Goal: Information Seeking & Learning: Learn about a topic

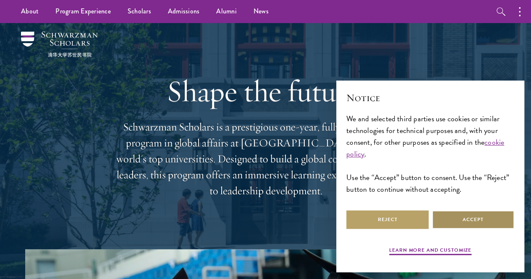
click at [447, 216] on button "Accept" at bounding box center [473, 219] width 82 height 19
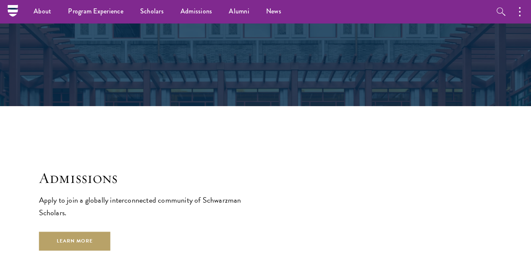
scroll to position [1209, 0]
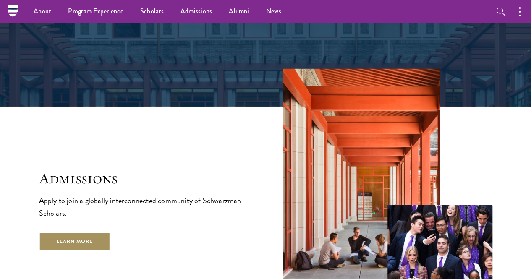
click at [111, 248] on link "Learn More" at bounding box center [75, 241] width 72 height 19
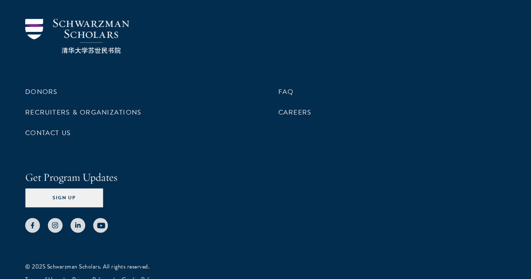
scroll to position [4123, 0]
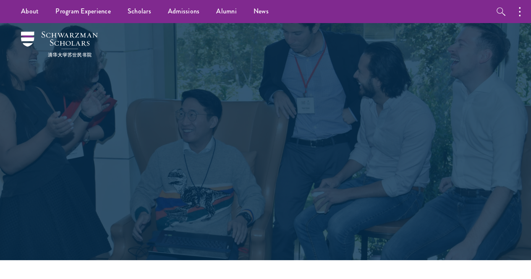
click at [192, 39] on div "Alumni A leadership network for life." at bounding box center [265, 141] width 481 height 237
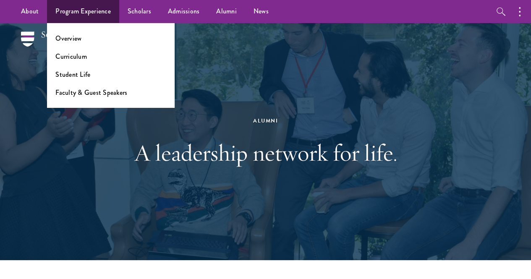
click at [81, 80] on ul "Overview Curriculum Student Life Faculty & Guest Speakers" at bounding box center [111, 65] width 128 height 85
click at [82, 76] on link "Student Life" at bounding box center [72, 75] width 35 height 10
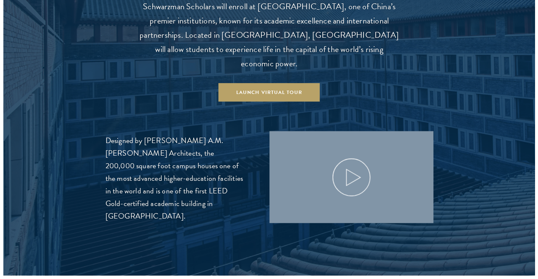
scroll to position [873, 0]
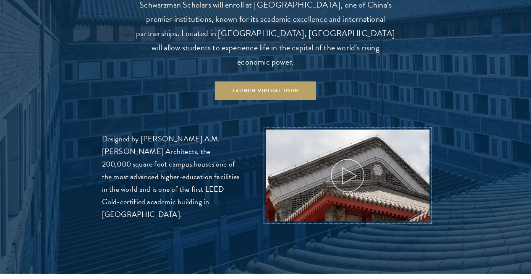
click at [342, 168] on use at bounding box center [349, 176] width 14 height 16
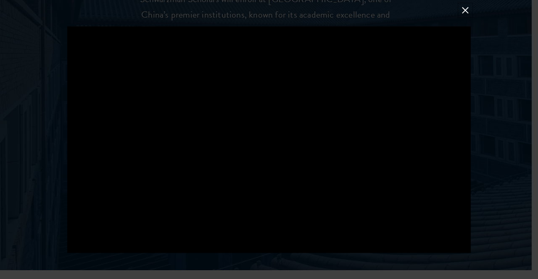
click at [462, 10] on button at bounding box center [465, 10] width 11 height 11
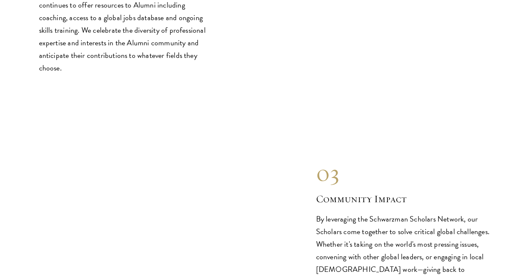
scroll to position [1181, 0]
